Goal: Entertainment & Leisure: Consume media (video, audio)

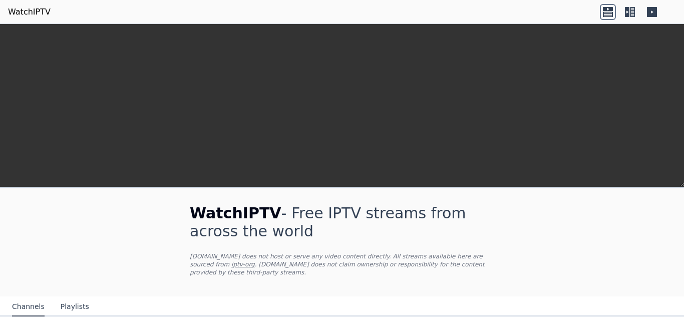
scroll to position [5240, 0]
click at [24, 8] on link "WatchIPTV" at bounding box center [29, 12] width 43 height 12
click at [30, 10] on link "WatchIPTV" at bounding box center [29, 12] width 43 height 12
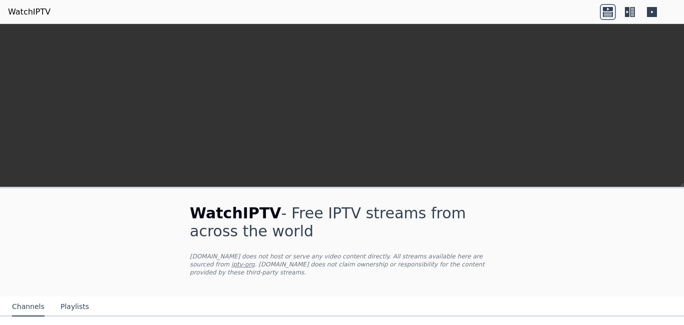
click at [602, 11] on icon at bounding box center [608, 12] width 16 height 16
click at [17, 298] on button "Channels" at bounding box center [28, 307] width 33 height 19
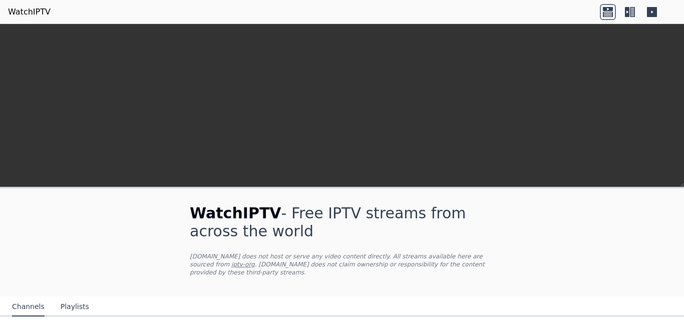
scroll to position [3907, 0]
click at [281, 298] on div "[GEOGRAPHIC_DATA]" at bounding box center [265, 307] width 112 height 18
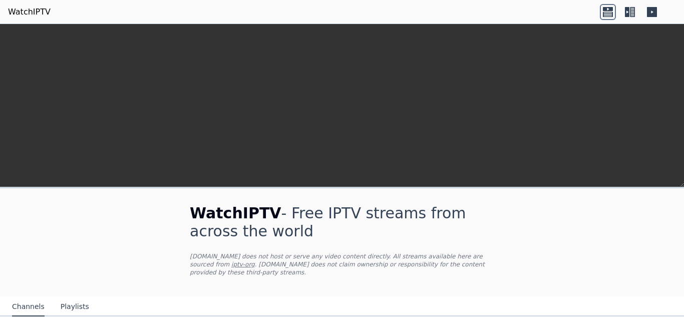
click at [267, 311] on div "[GEOGRAPHIC_DATA]" at bounding box center [265, 320] width 112 height 18
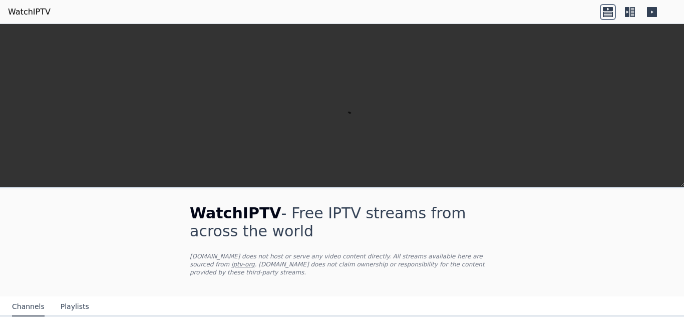
scroll to position [589, 0]
